Goal: Task Accomplishment & Management: Manage account settings

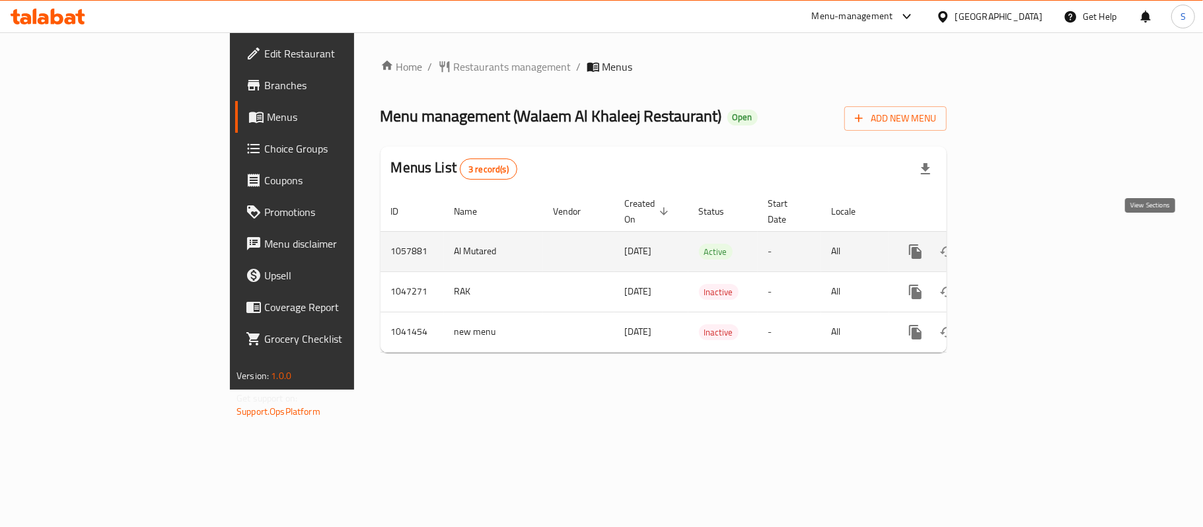
click at [1018, 244] on icon "enhanced table" at bounding box center [1011, 252] width 16 height 16
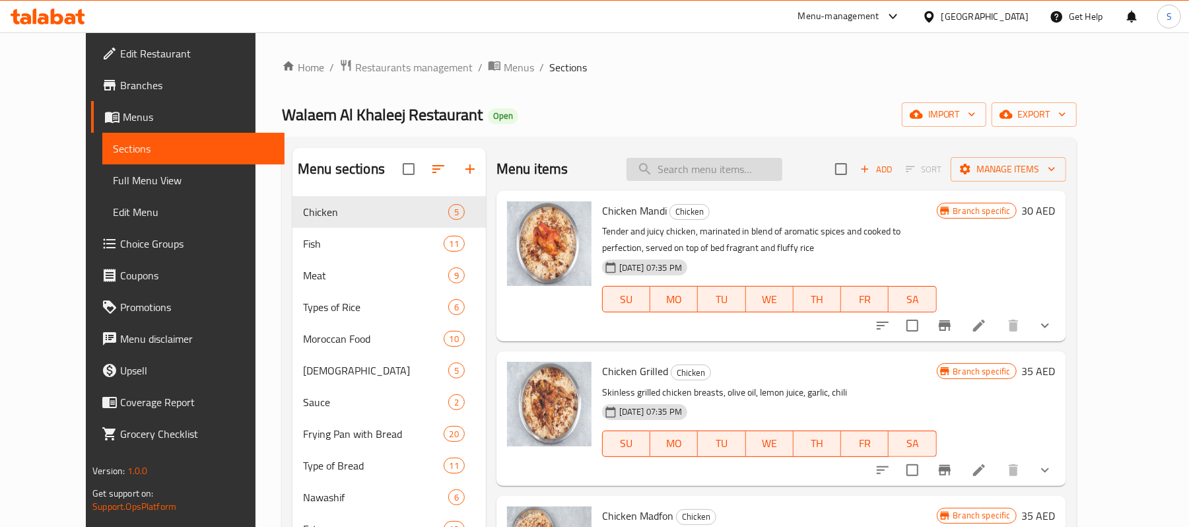
click at [783, 177] on input "search" at bounding box center [705, 169] width 156 height 23
paste input "EGG with [PERSON_NAME]"
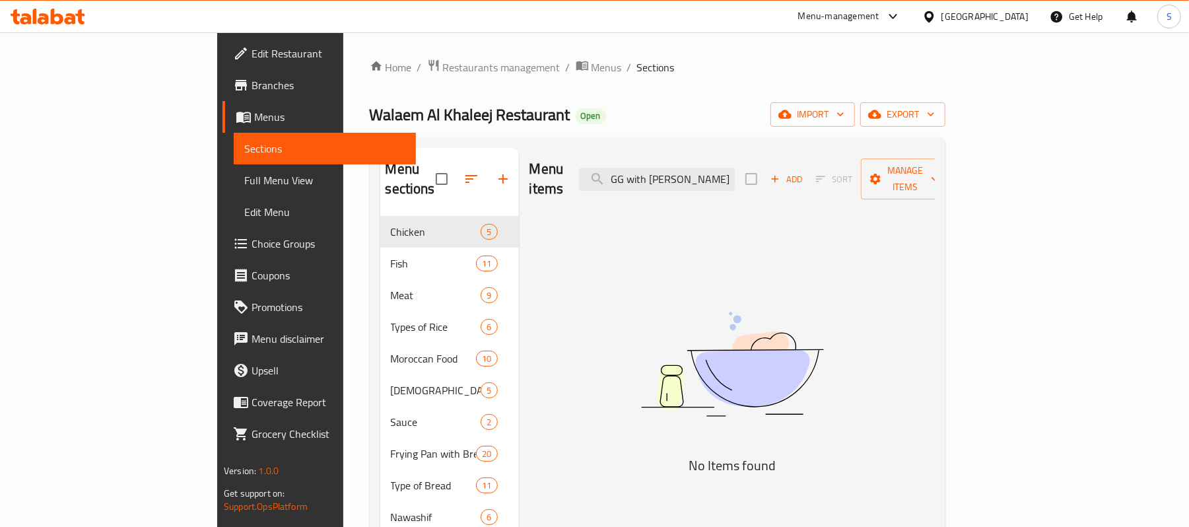
type input "EGG with [PERSON_NAME]"
click at [790, 389] on img at bounding box center [732, 364] width 330 height 175
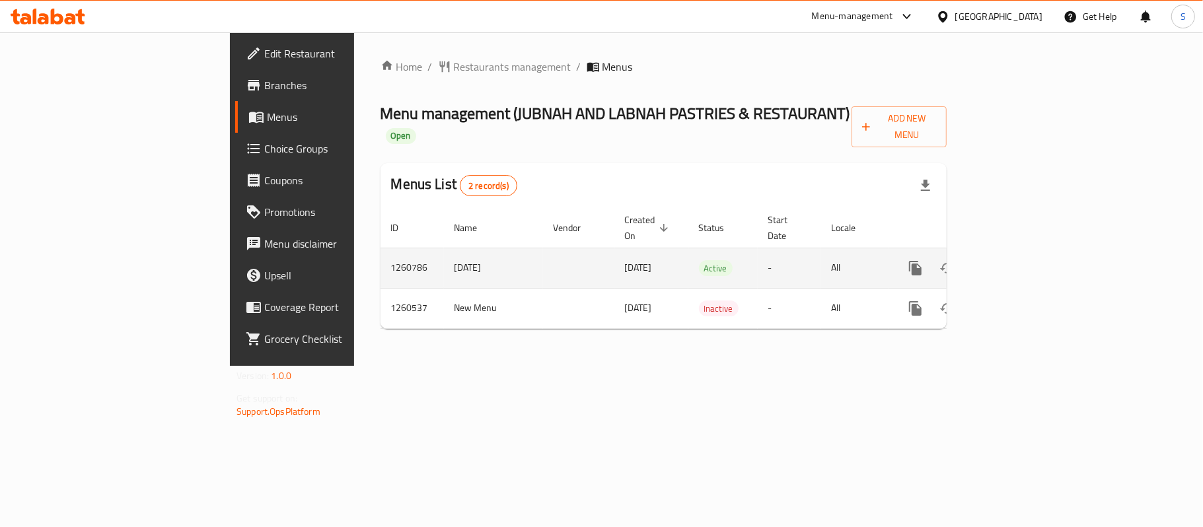
click at [1018, 260] on icon "enhanced table" at bounding box center [1011, 268] width 16 height 16
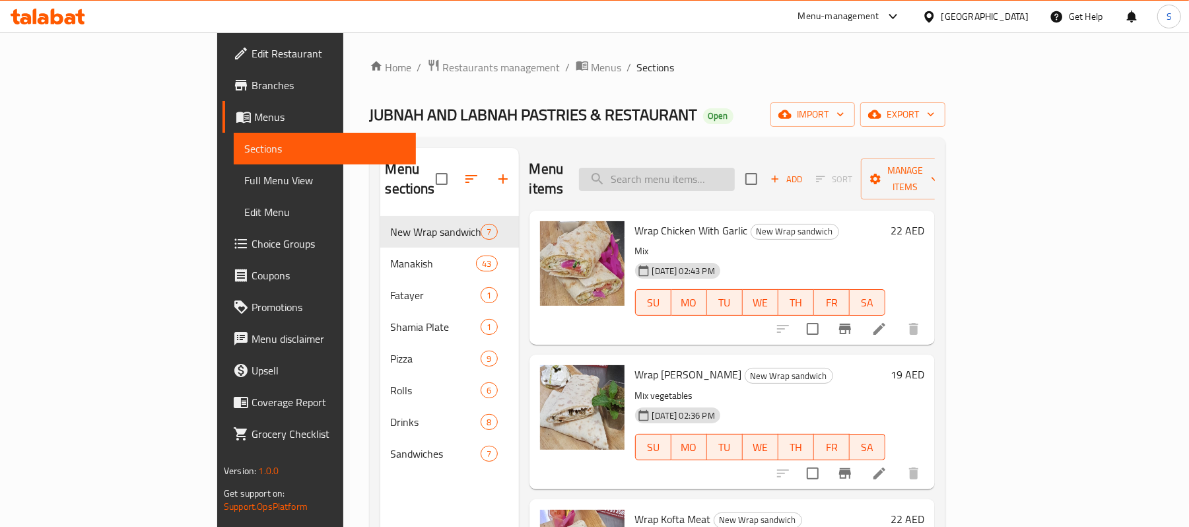
click at [701, 168] on input "search" at bounding box center [657, 179] width 156 height 23
paste input "EGG with [PERSON_NAME]"
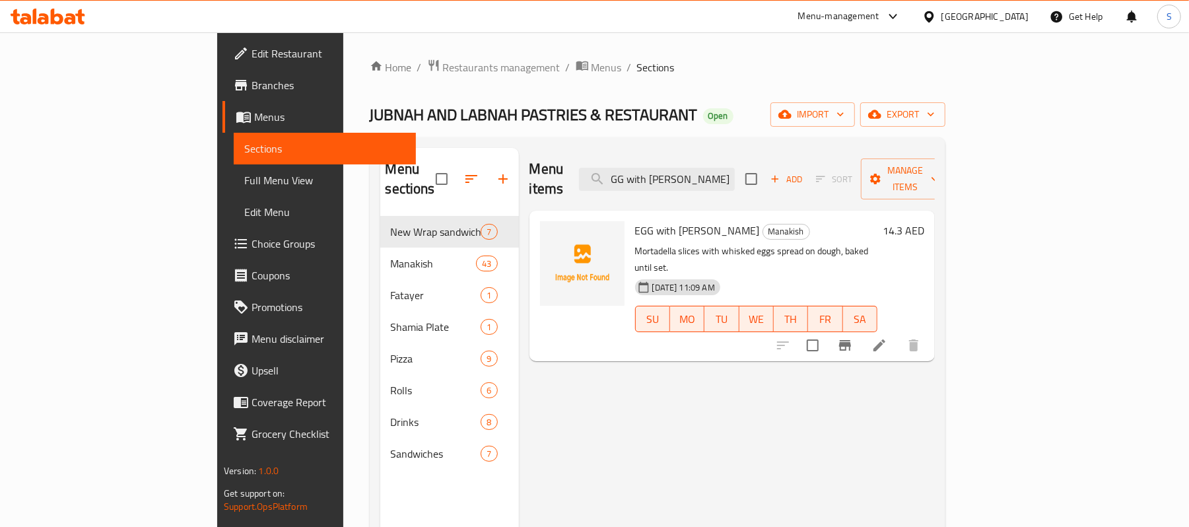
type input "EGG with [PERSON_NAME]"
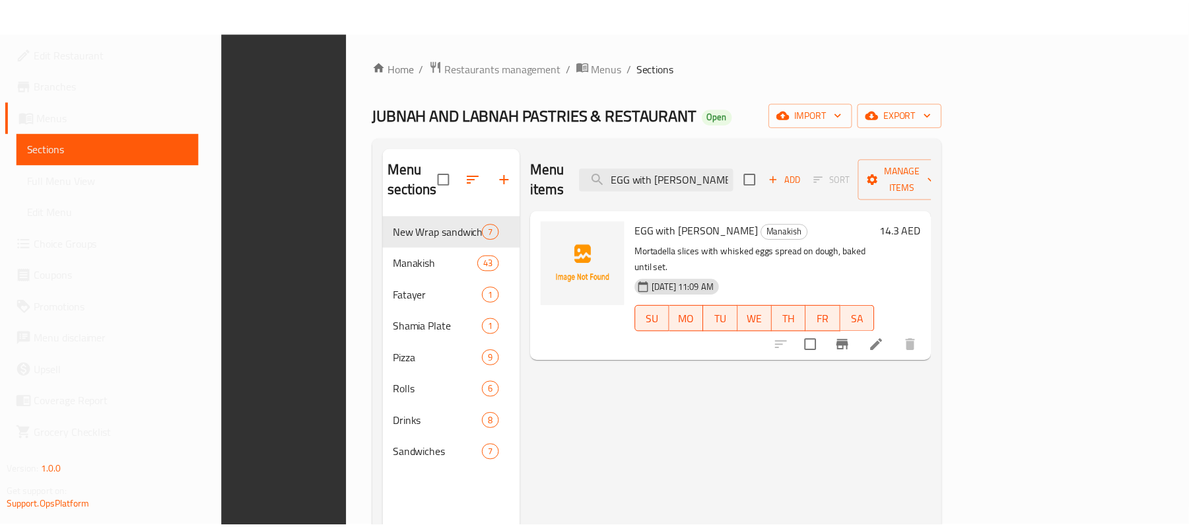
scroll to position [186, 0]
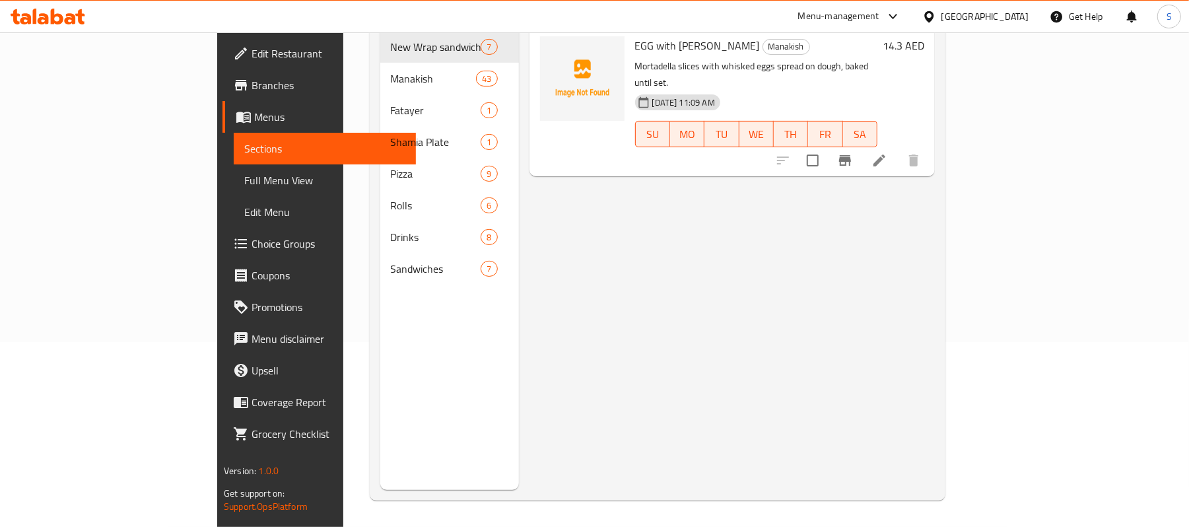
drag, startPoint x: 764, startPoint y: 301, endPoint x: 828, endPoint y: 267, distance: 72.1
click at [764, 301] on div "Menu items EGG with MORTADELLA Manoucheh Add Sort Manage items EGG with MORTADE…" at bounding box center [727, 226] width 416 height 527
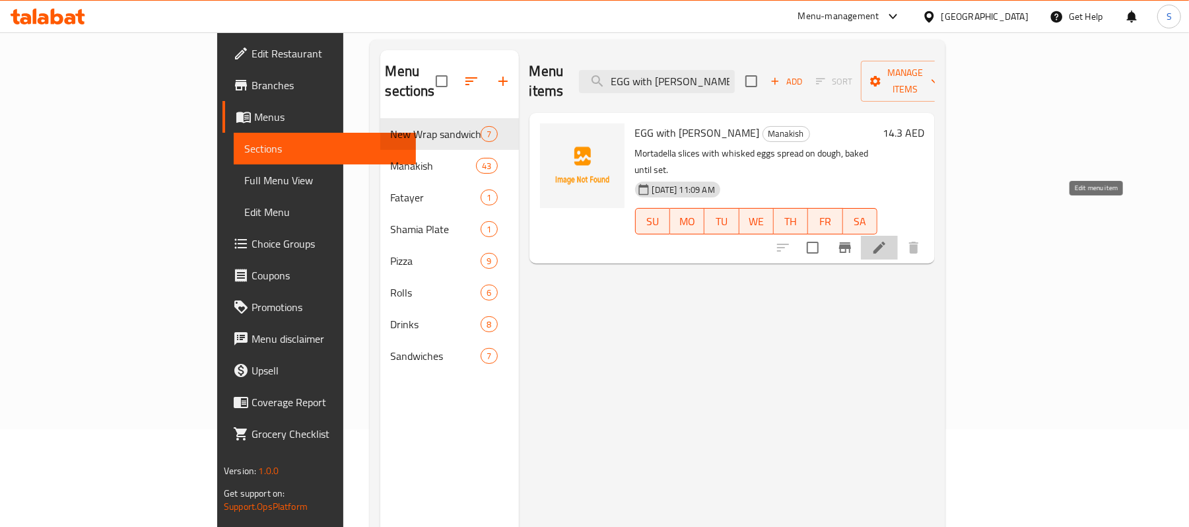
click at [886, 242] on icon at bounding box center [880, 248] width 12 height 12
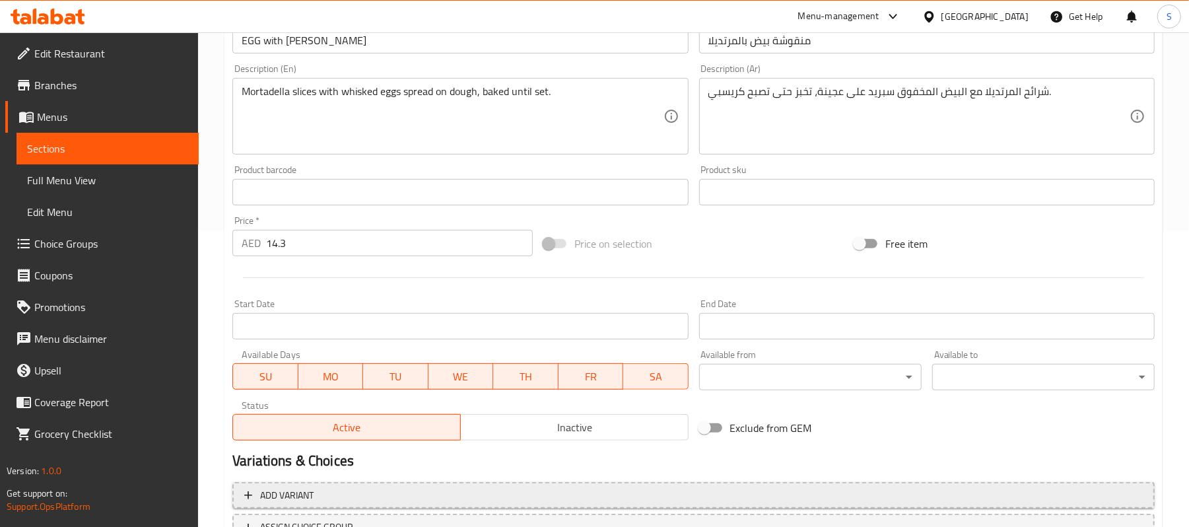
scroll to position [405, 0]
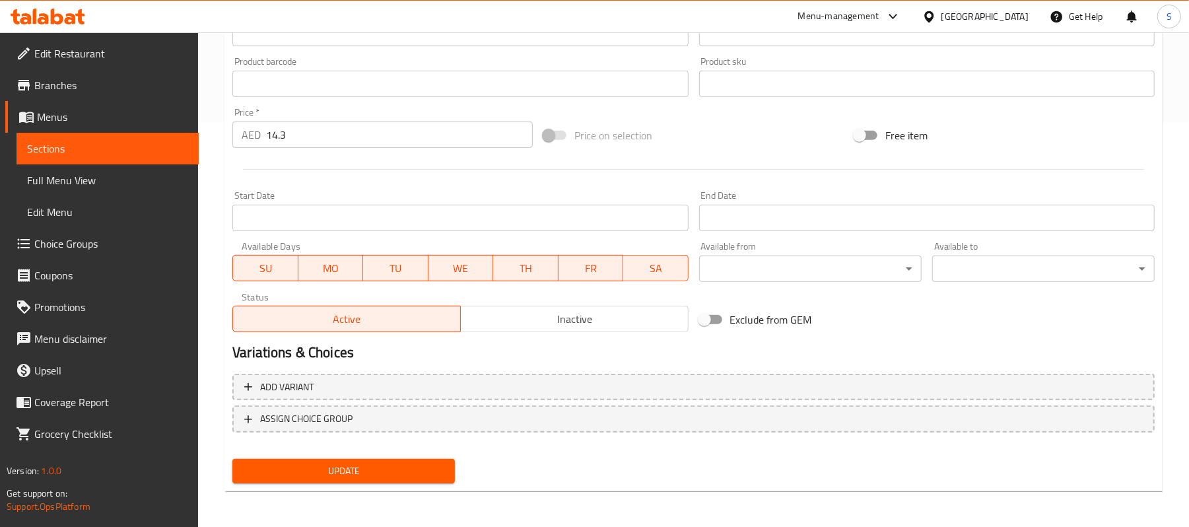
click at [598, 328] on span "Inactive" at bounding box center [574, 319] width 217 height 19
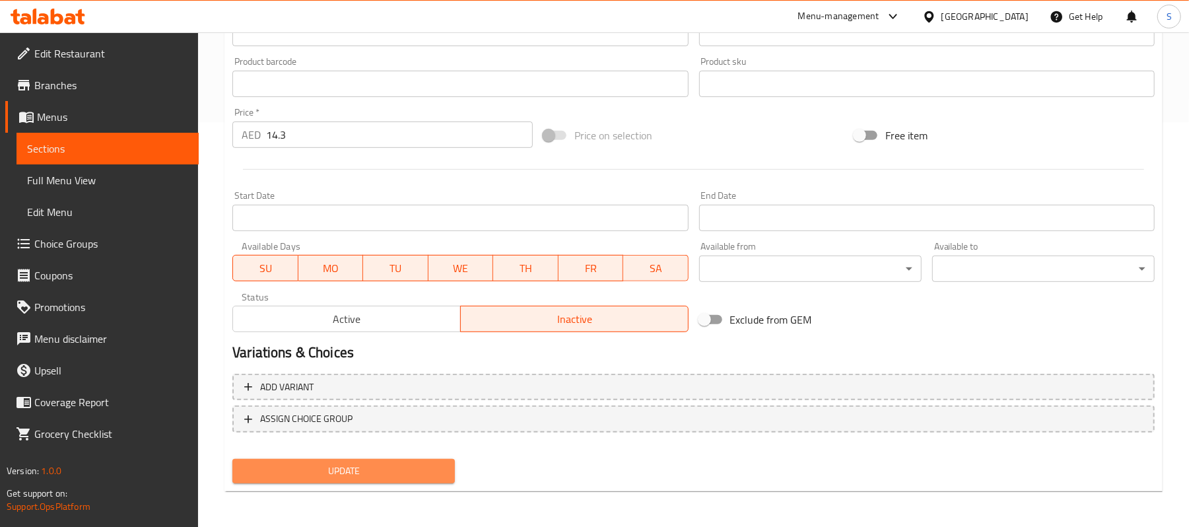
click at [331, 468] on span "Update" at bounding box center [343, 471] width 201 height 17
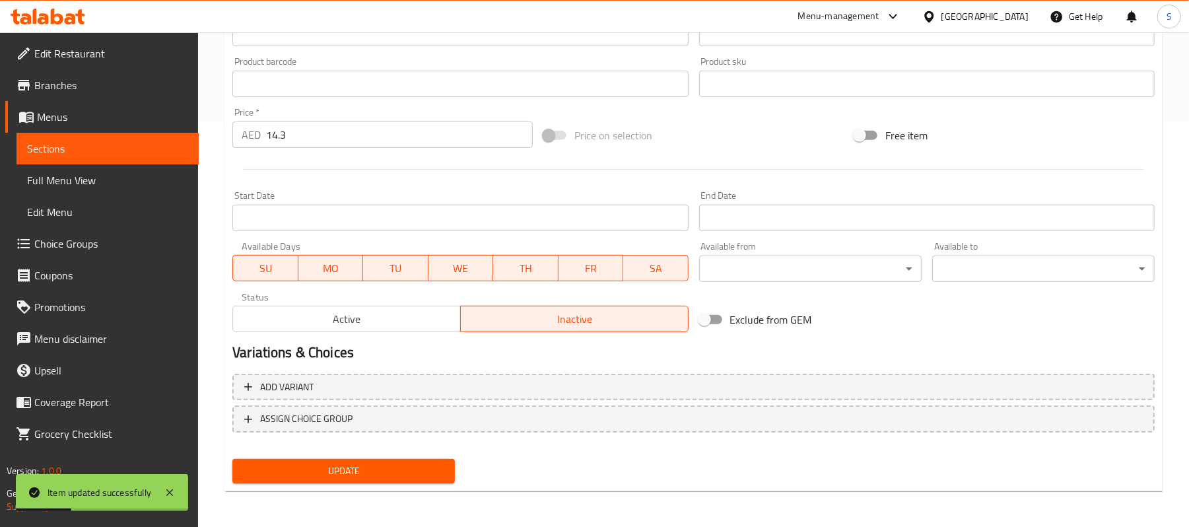
click at [64, 143] on span "Sections" at bounding box center [107, 149] width 161 height 16
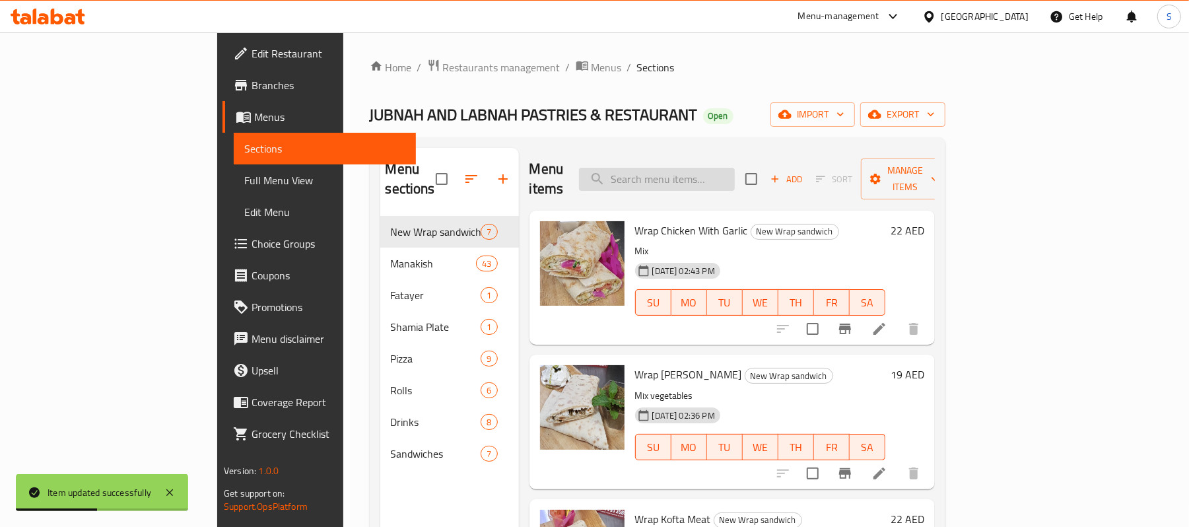
click at [735, 181] on input "search" at bounding box center [657, 179] width 156 height 23
paste input "EGG with [PERSON_NAME]"
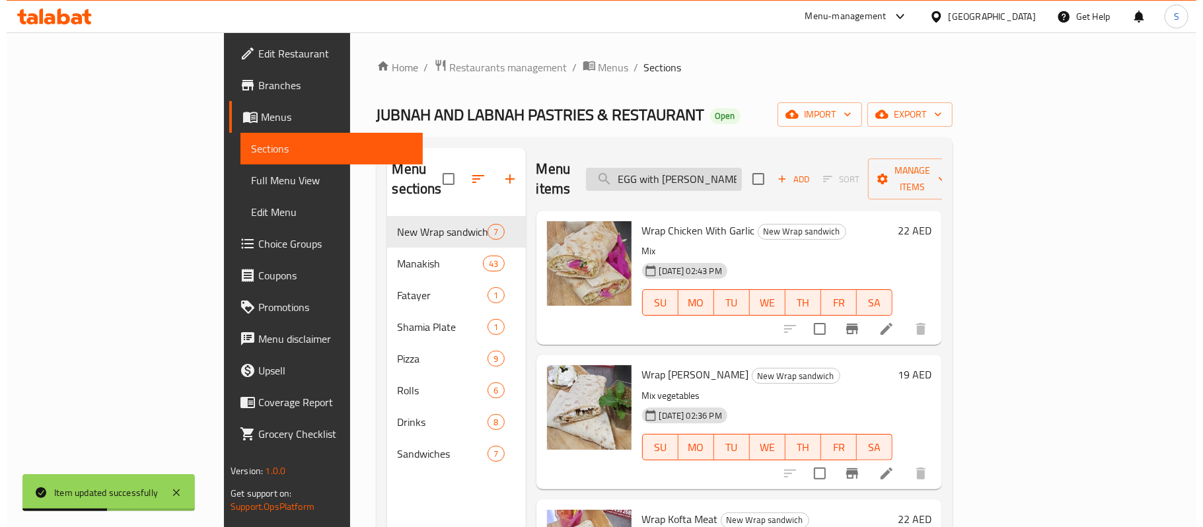
scroll to position [0, 42]
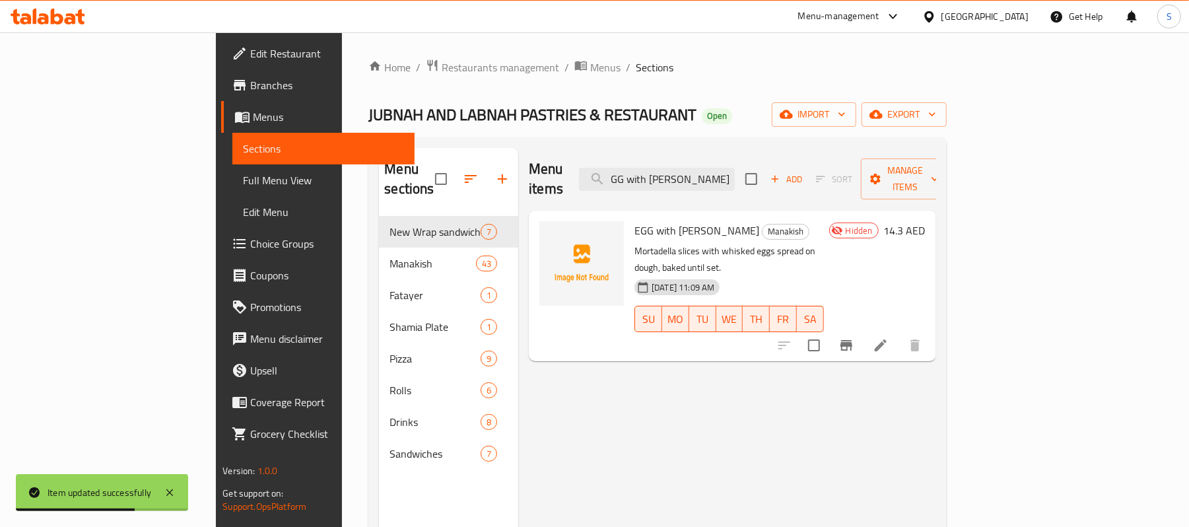
type input "EGG with [PERSON_NAME]"
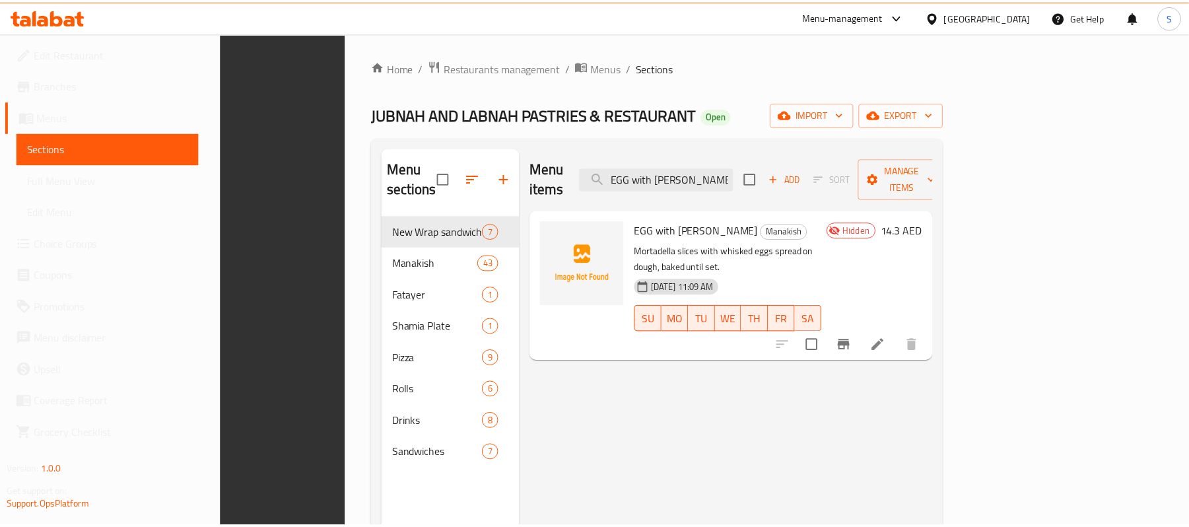
scroll to position [186, 0]
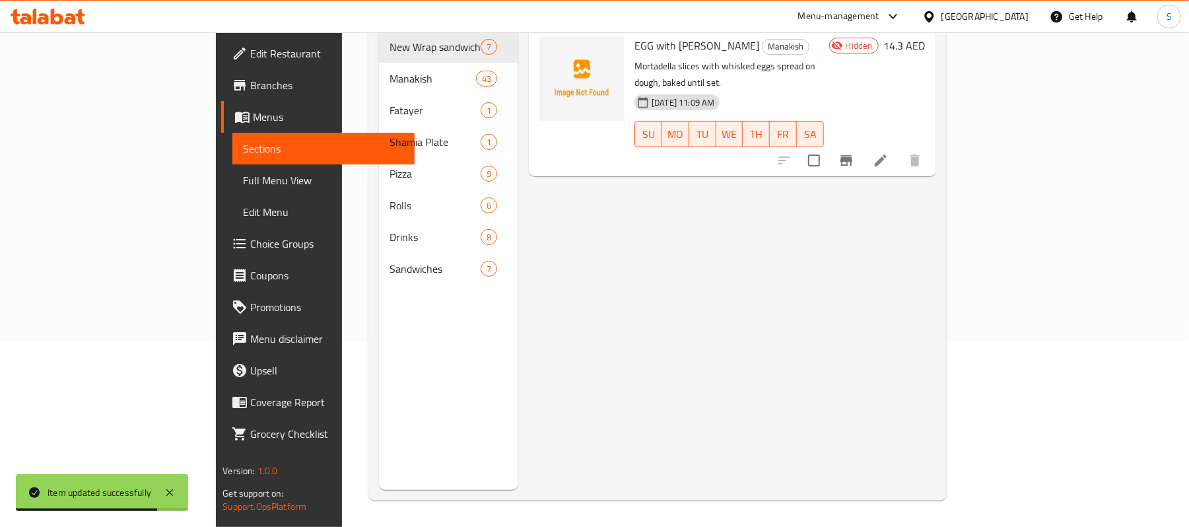
click at [870, 310] on div "Menu items EGG with MORTADELLA Manoucheh Add Sort Manage items EGG with MORTADE…" at bounding box center [726, 226] width 417 height 527
click at [243, 176] on span "Full Menu View" at bounding box center [323, 180] width 161 height 16
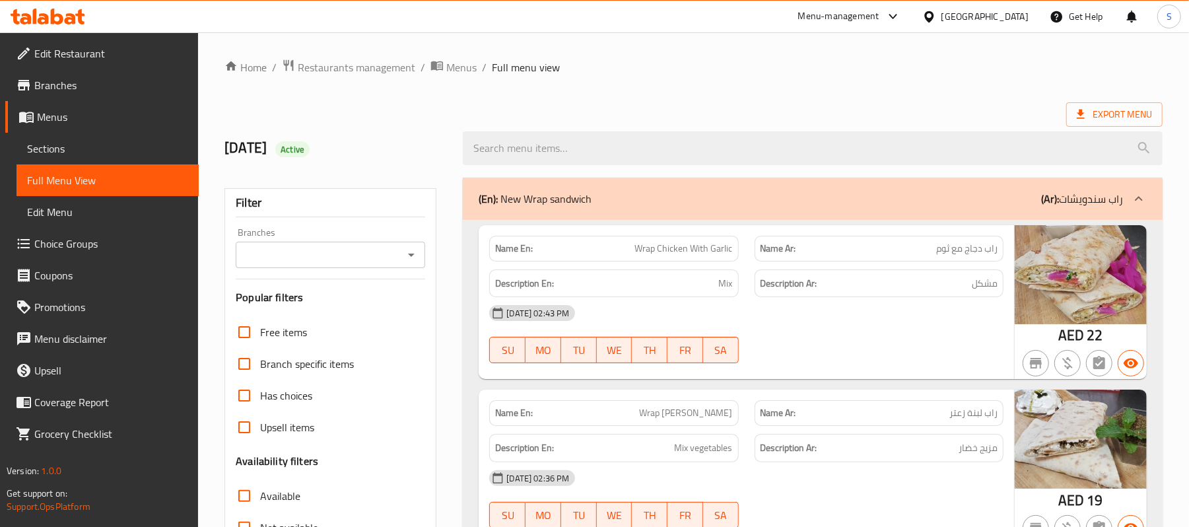
click at [55, 149] on span "Sections" at bounding box center [107, 149] width 161 height 16
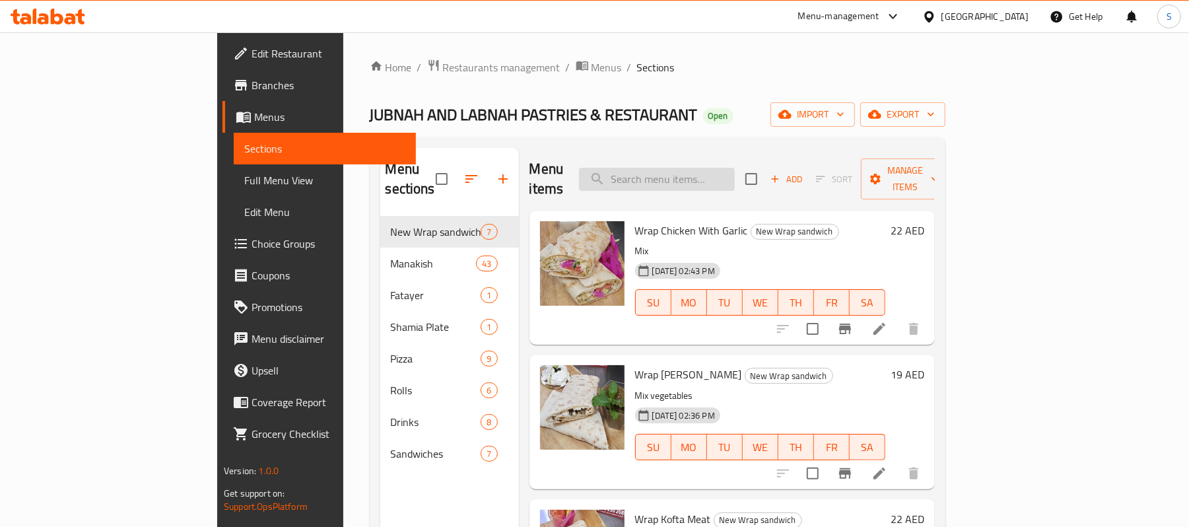
click at [685, 168] on input "search" at bounding box center [657, 179] width 156 height 23
paste input "EGG with [PERSON_NAME]"
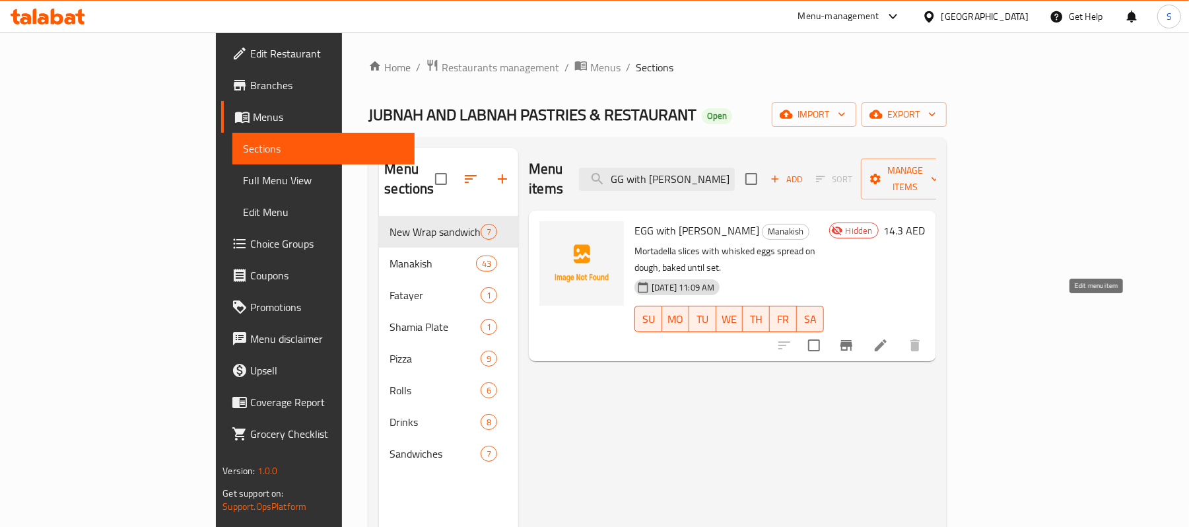
type input "EGG with [PERSON_NAME]"
click at [889, 337] on icon at bounding box center [881, 345] width 16 height 16
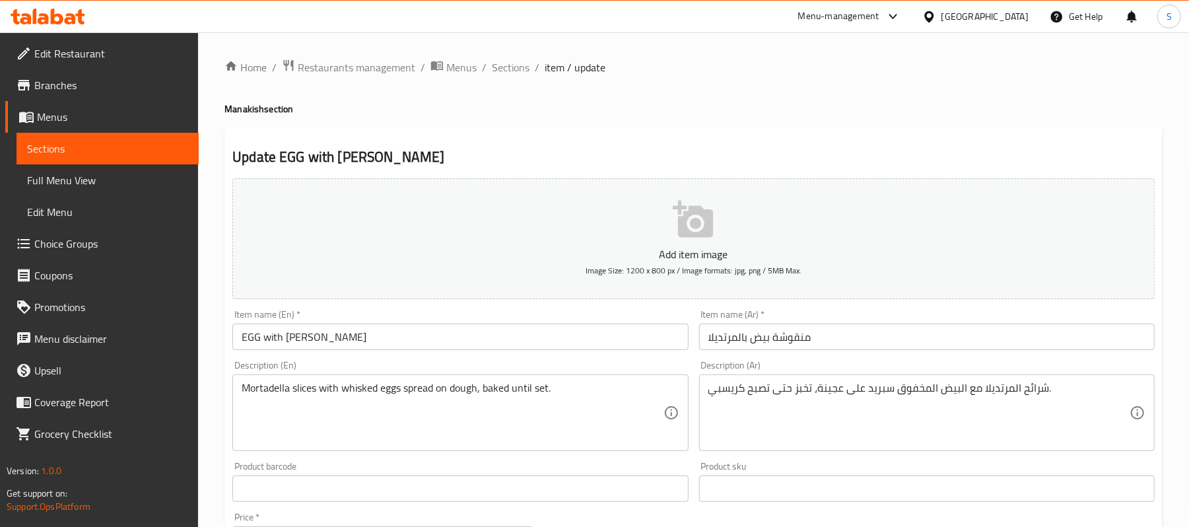
click at [53, 176] on span "Full Menu View" at bounding box center [107, 180] width 161 height 16
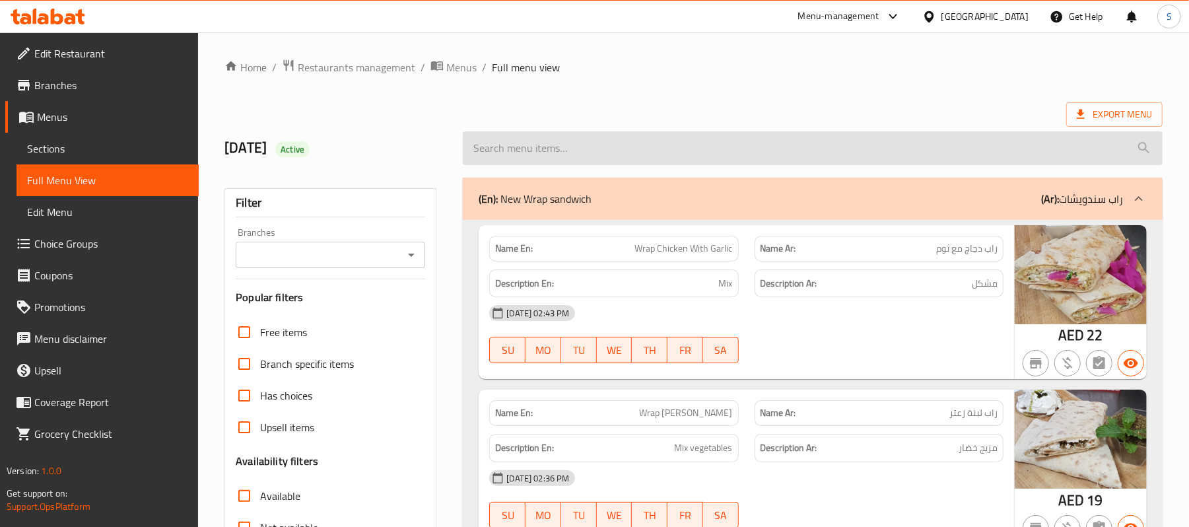
click at [581, 144] on input "search" at bounding box center [813, 148] width 700 height 34
paste input "https://portal.talabat.com/ae/p/menu-management#/restaurants/684805/menus/12607…"
type input "https://portal.talabat.com/ae/p/menu-management#/restaurants/684805/menus/12607…"
click at [701, 156] on input "search" at bounding box center [813, 148] width 700 height 34
paste input "EGG with [PERSON_NAME]"
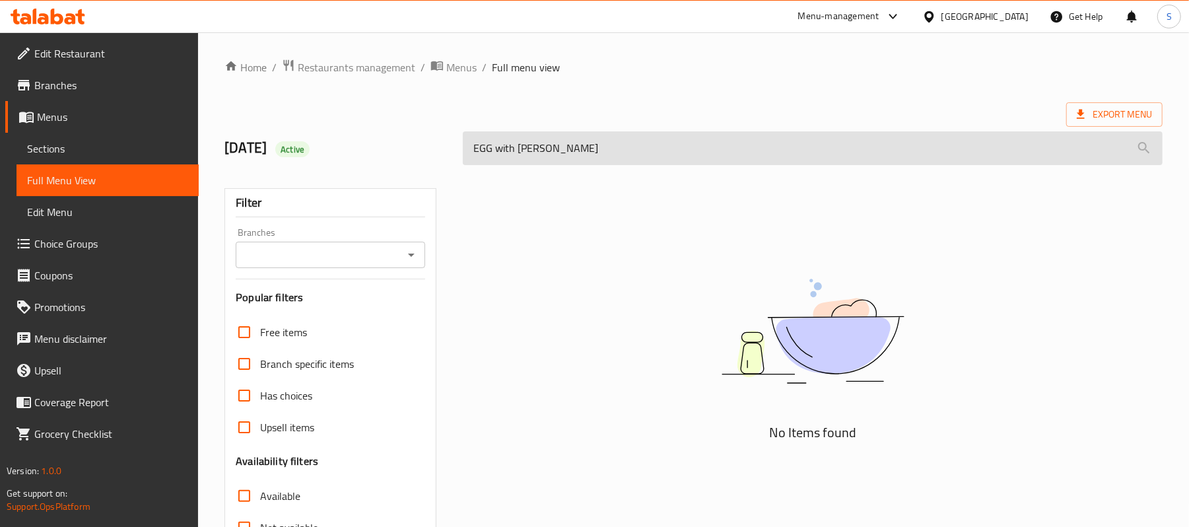
type input "EGG with [PERSON_NAME]"
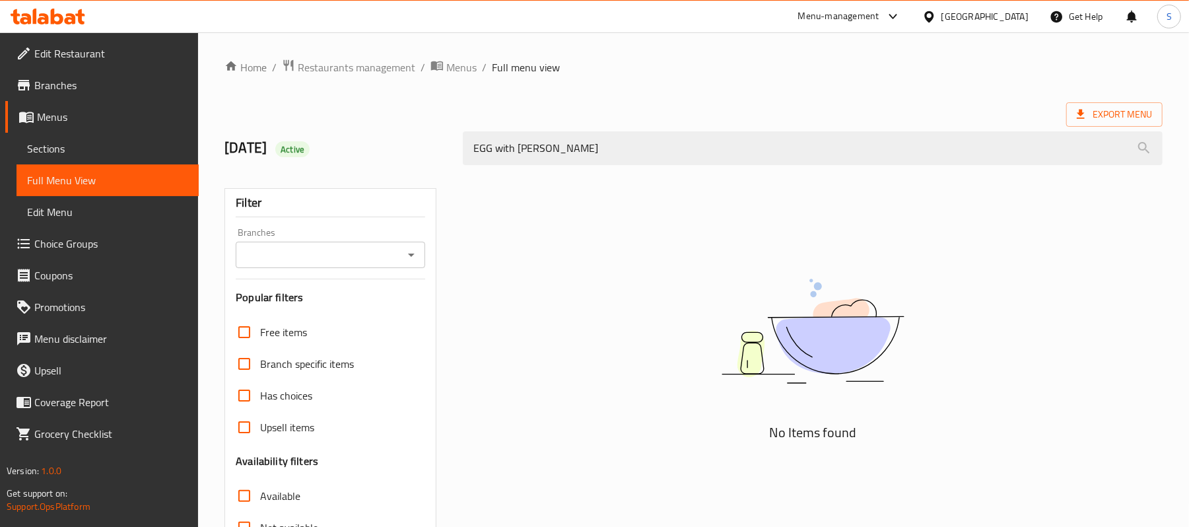
drag, startPoint x: 666, startPoint y: 151, endPoint x: 313, endPoint y: 88, distance: 358.1
click at [313, 88] on div "Home / Restaurants management / Menus / Full menu view Export Menu 09/10/2024 A…" at bounding box center [694, 368] width 938 height 618
